Goal: Information Seeking & Learning: Learn about a topic

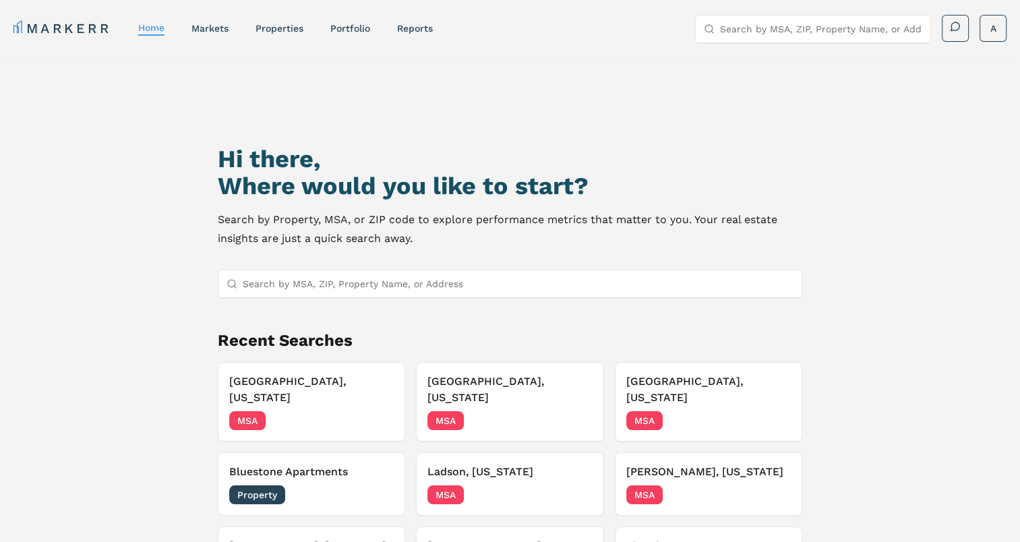
click at [407, 283] on input "Search by MSA, ZIP, Property Name, or Address" at bounding box center [518, 283] width 551 height 27
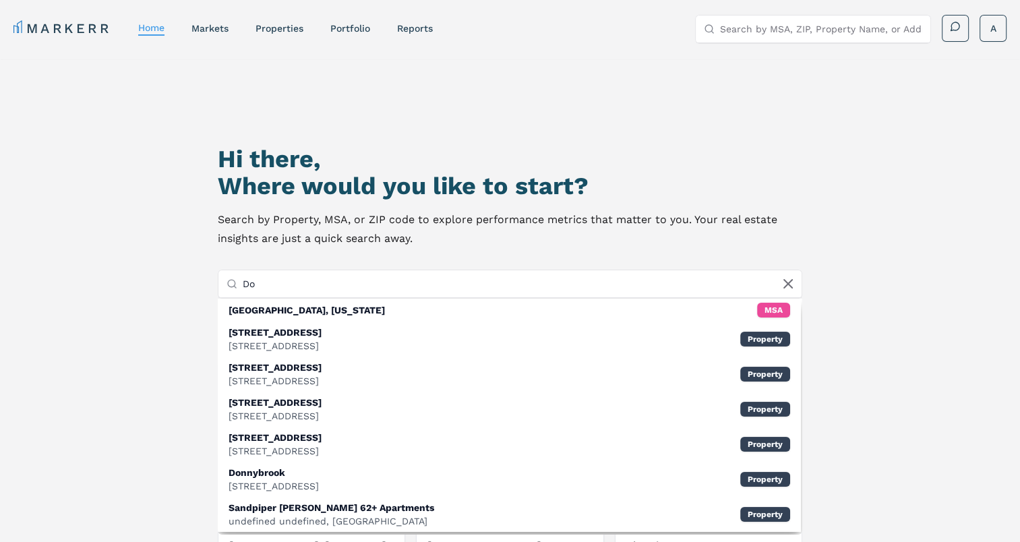
type input "D"
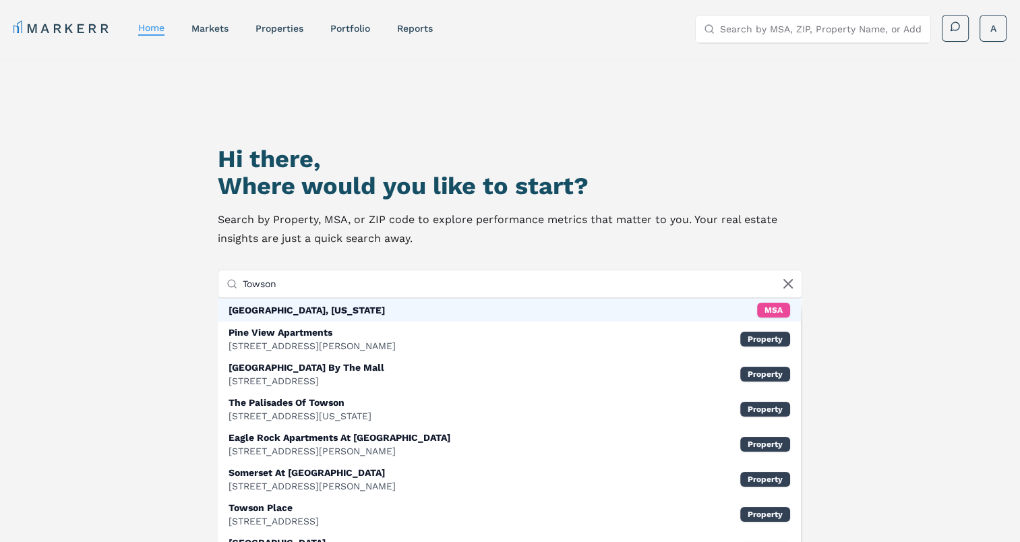
type input "Towson"
click at [372, 310] on div "Towson, Maryland MSA" at bounding box center [509, 310] width 583 height 23
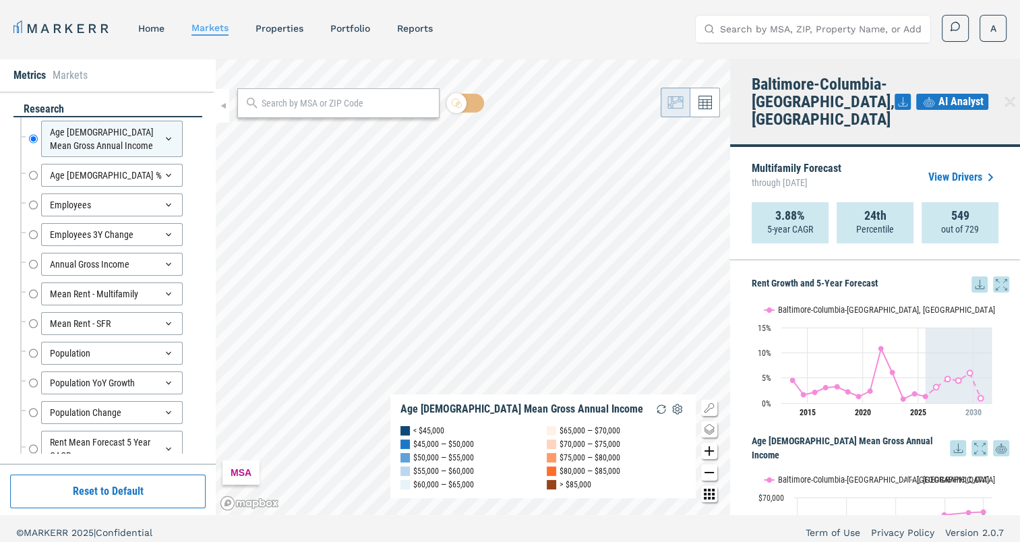
scroll to position [8, 0]
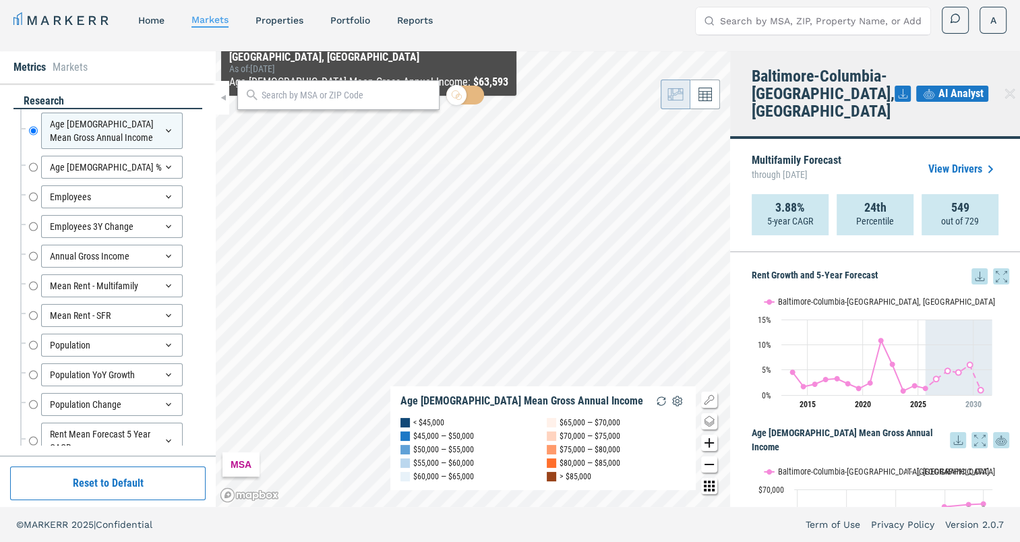
drag, startPoint x: 369, startPoint y: 109, endPoint x: 366, endPoint y: 88, distance: 21.1
drag, startPoint x: 366, startPoint y: 88, endPoint x: 336, endPoint y: 101, distance: 33.2
click at [336, 101] on input "text" at bounding box center [347, 95] width 171 height 14
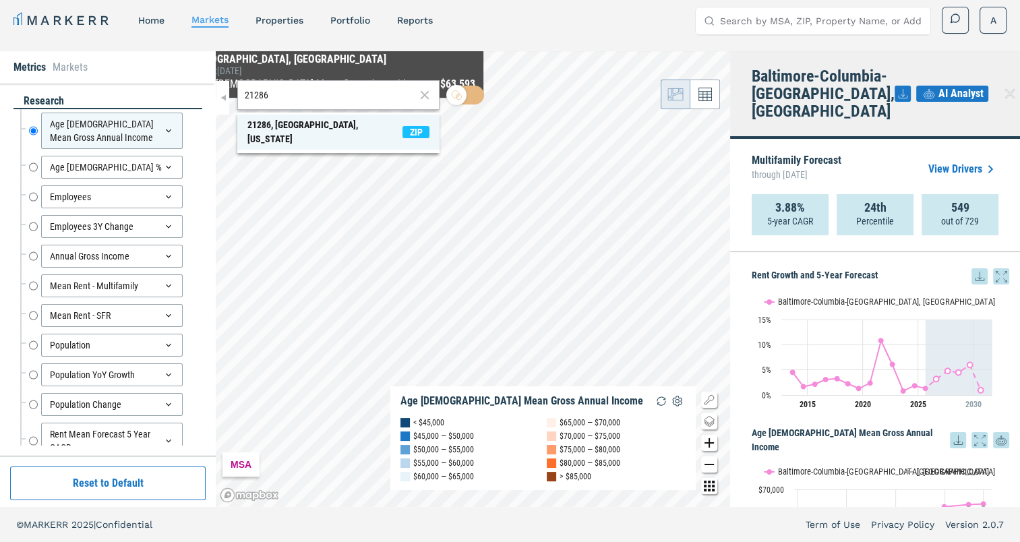
type input "21286"
click at [337, 125] on div "21286, Towson, Maryland" at bounding box center [324, 132] width 155 height 28
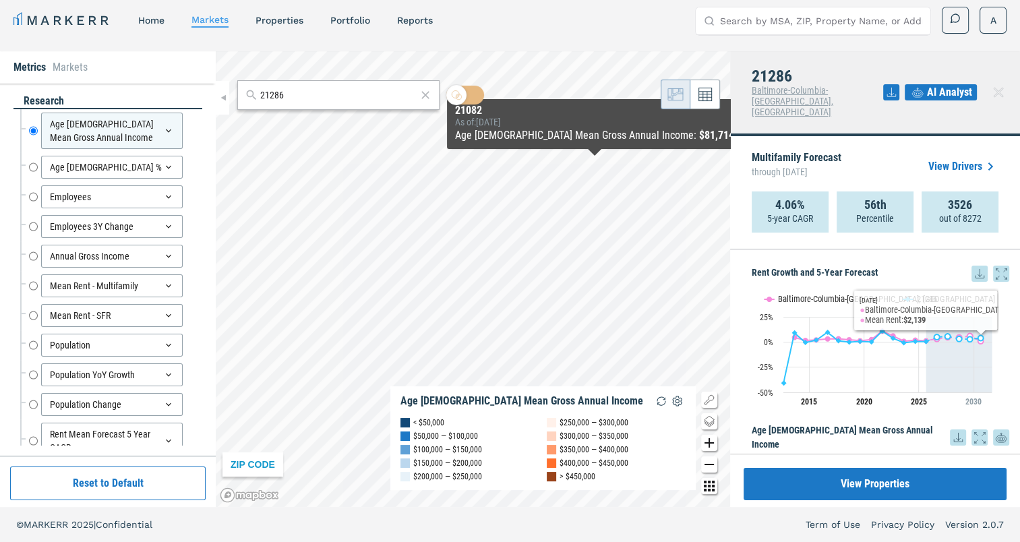
scroll to position [180, 0]
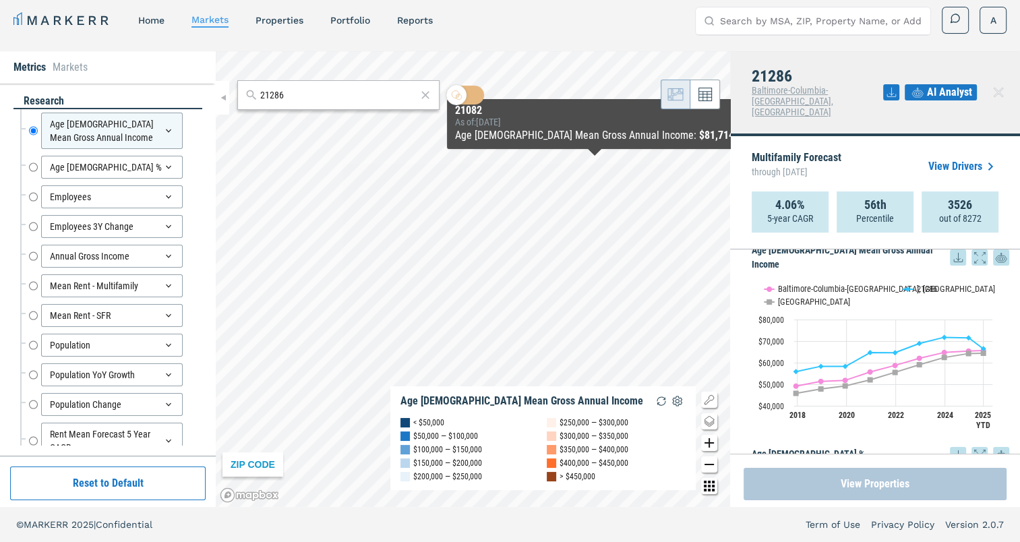
click at [890, 484] on button "View Properties" at bounding box center [875, 484] width 263 height 32
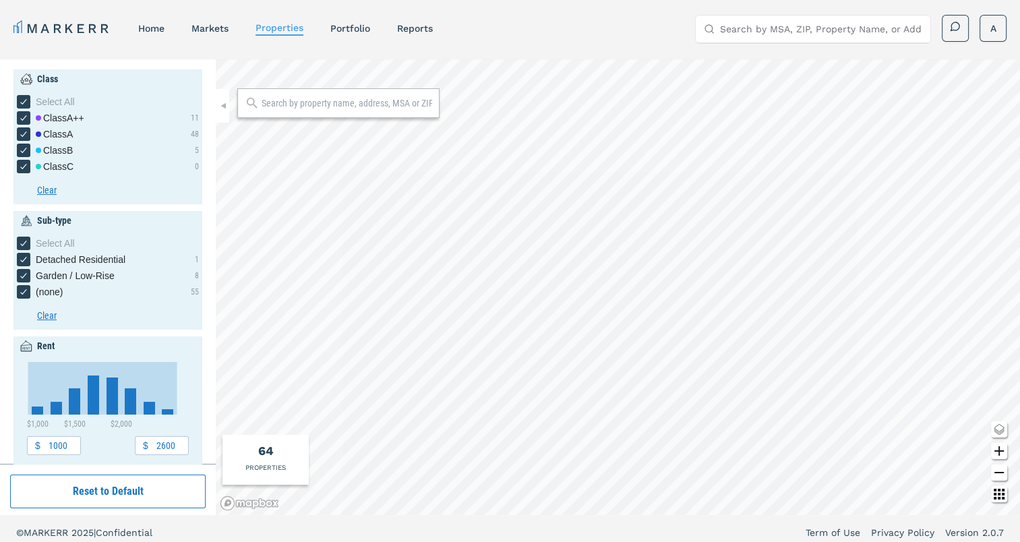
click at [351, 103] on input "text" at bounding box center [347, 102] width 171 height 13
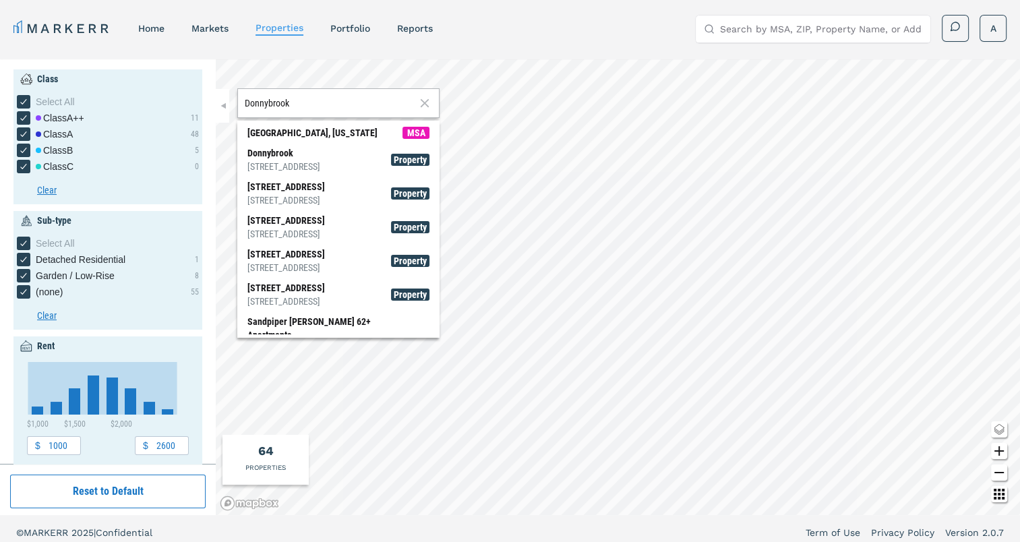
type input "Donnybrook"
click at [300, 162] on div "[STREET_ADDRESS]" at bounding box center [283, 166] width 73 height 13
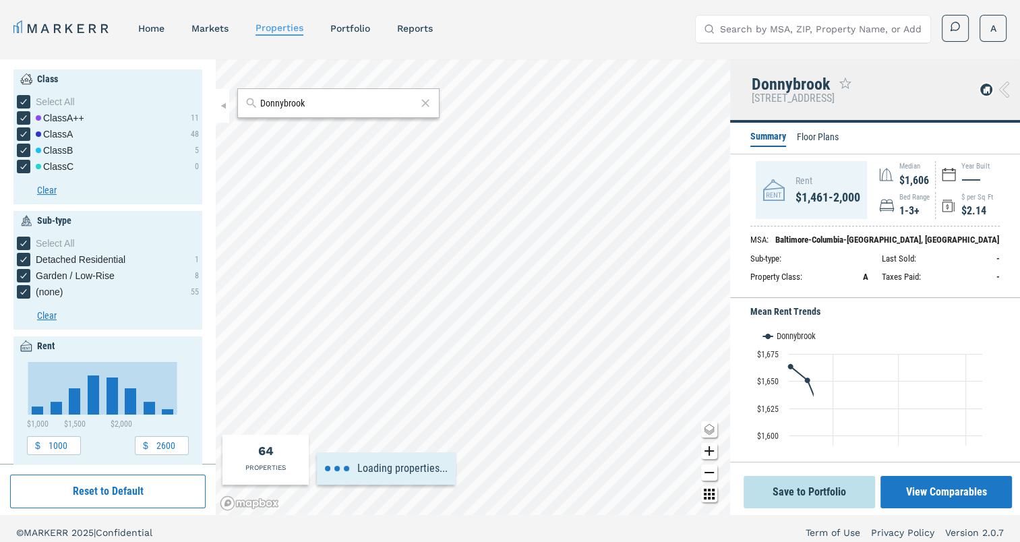
type input "1606.3"
type input "2.14"
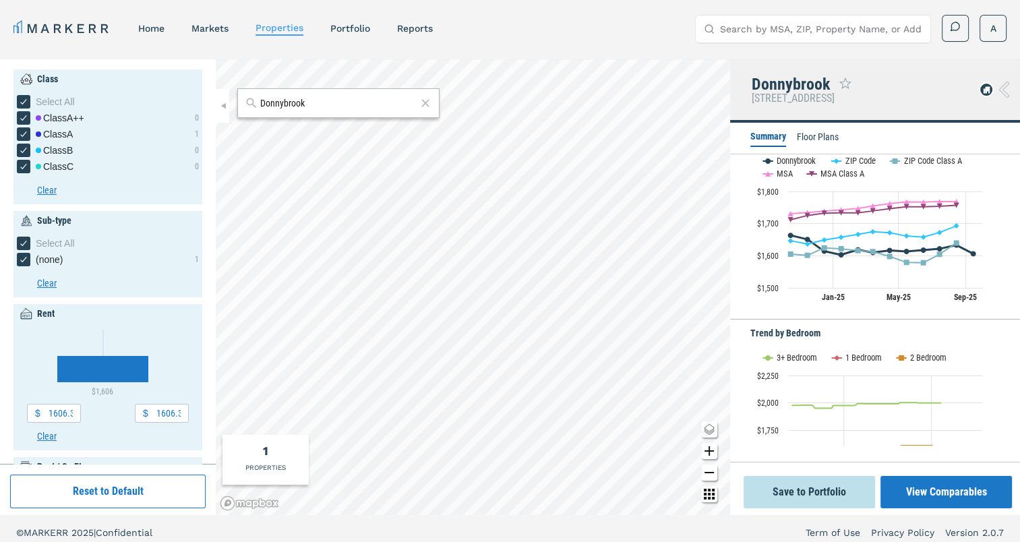
scroll to position [175, 0]
